Goal: Find specific page/section: Find specific page/section

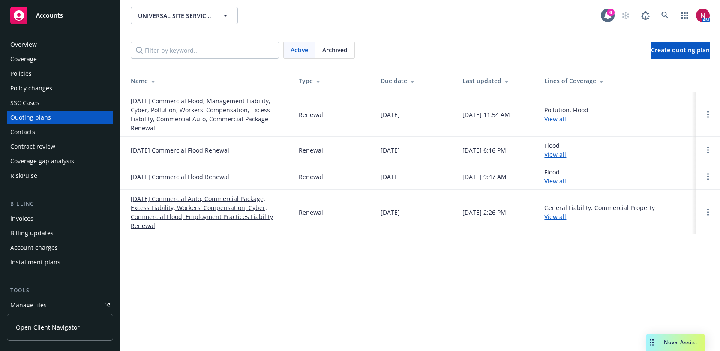
click at [44, 45] on div "Overview" at bounding box center [59, 45] width 99 height 14
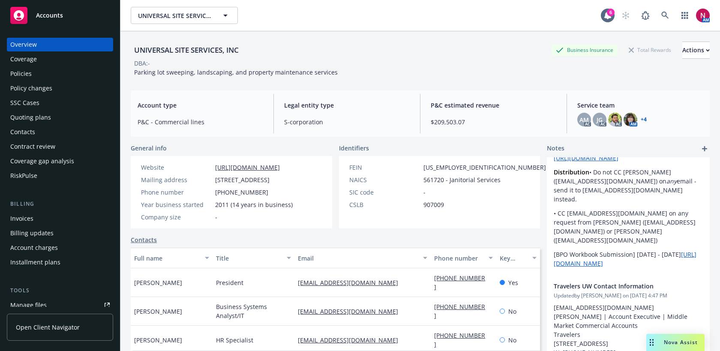
scroll to position [133, 0]
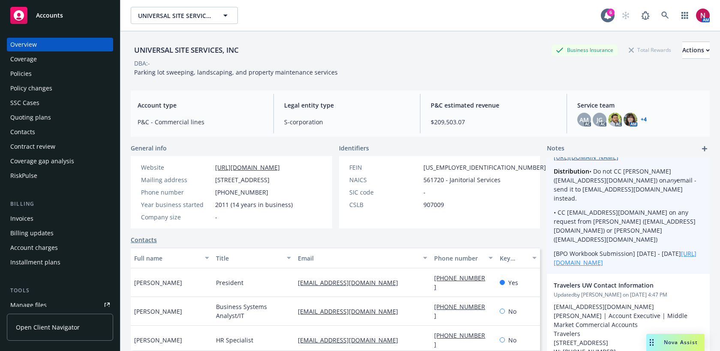
click at [634, 267] on link "[URL][DOMAIN_NAME]" at bounding box center [625, 258] width 143 height 17
